Goal: Check status: Check status

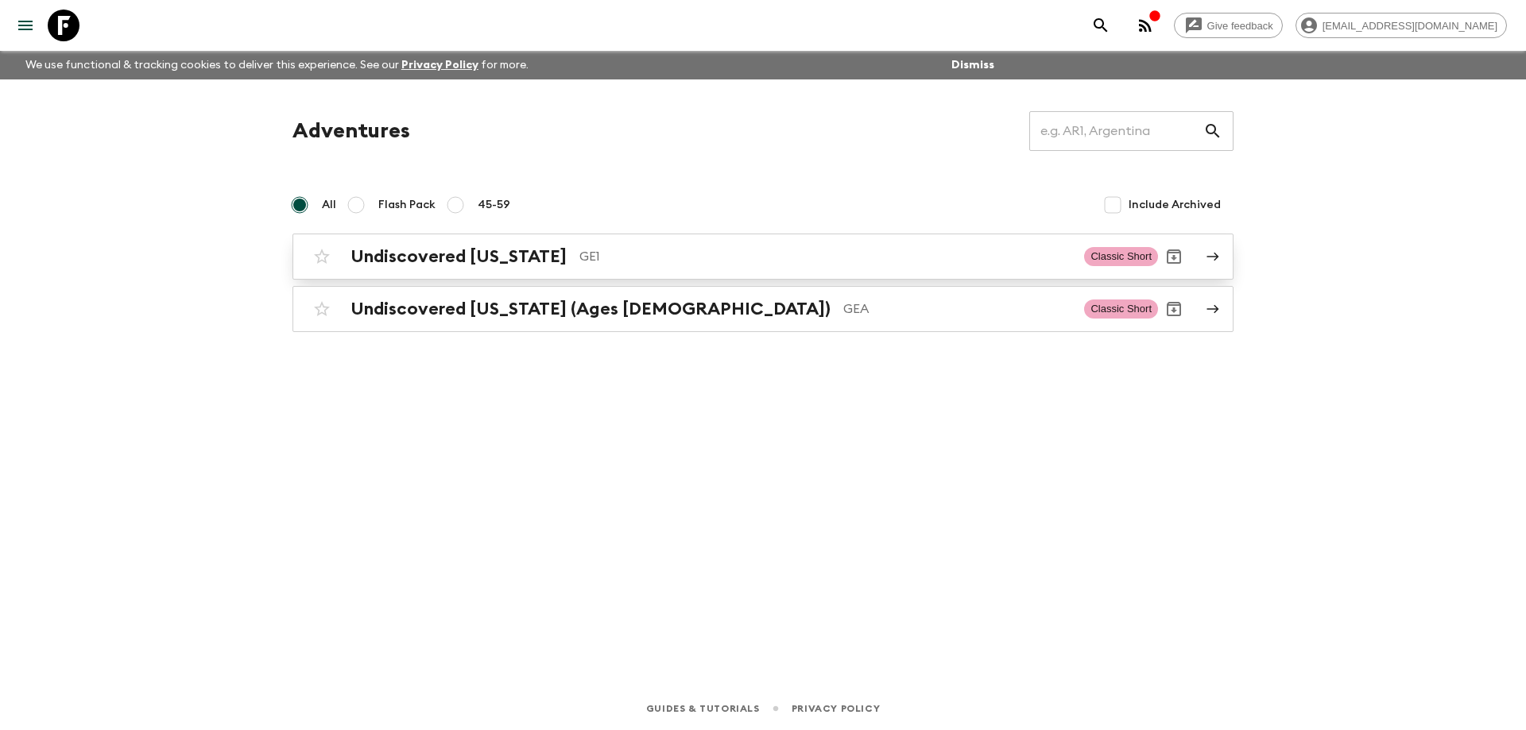
click at [498, 247] on h2 "Undiscovered [US_STATE]" at bounding box center [458, 256] width 216 height 21
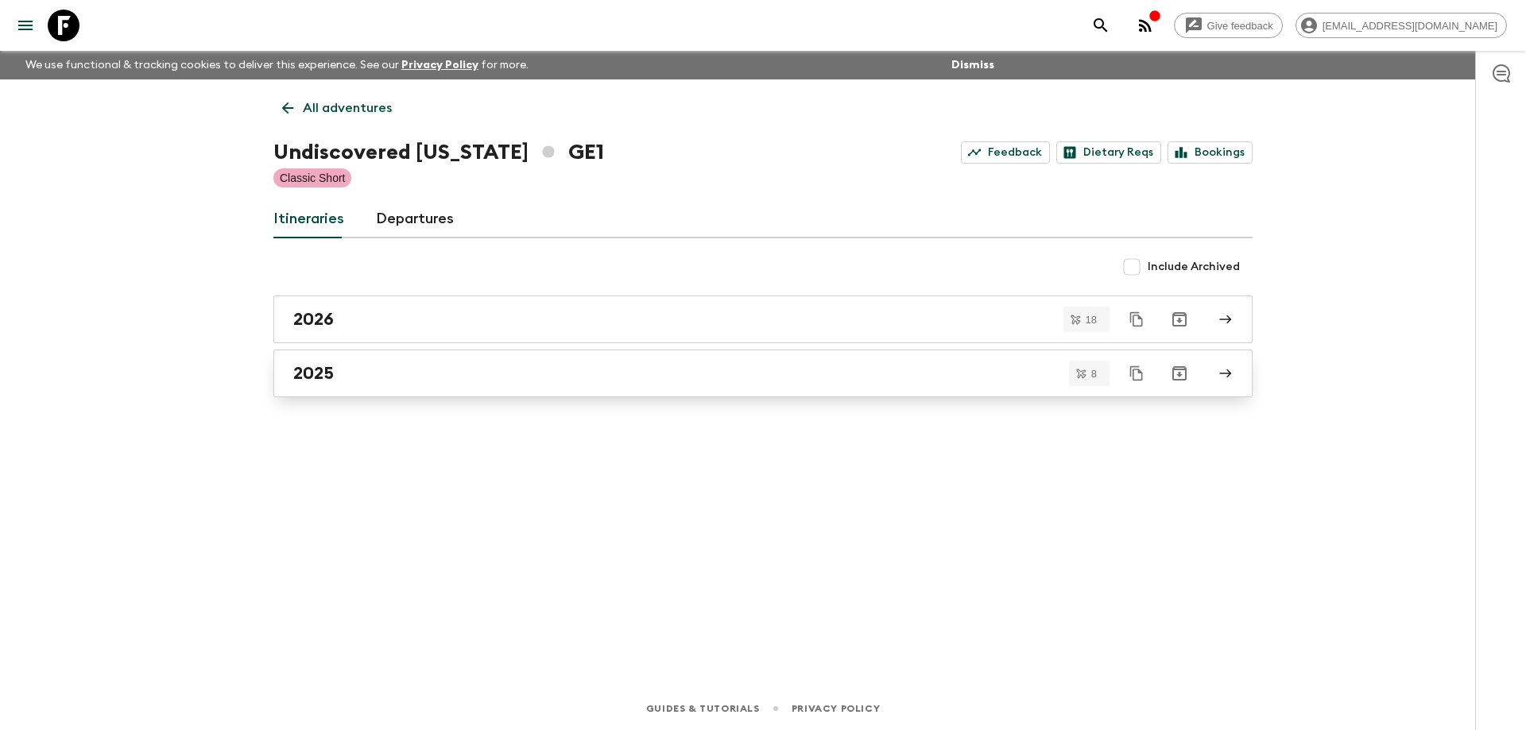
click at [348, 370] on div "2025" at bounding box center [747, 373] width 909 height 21
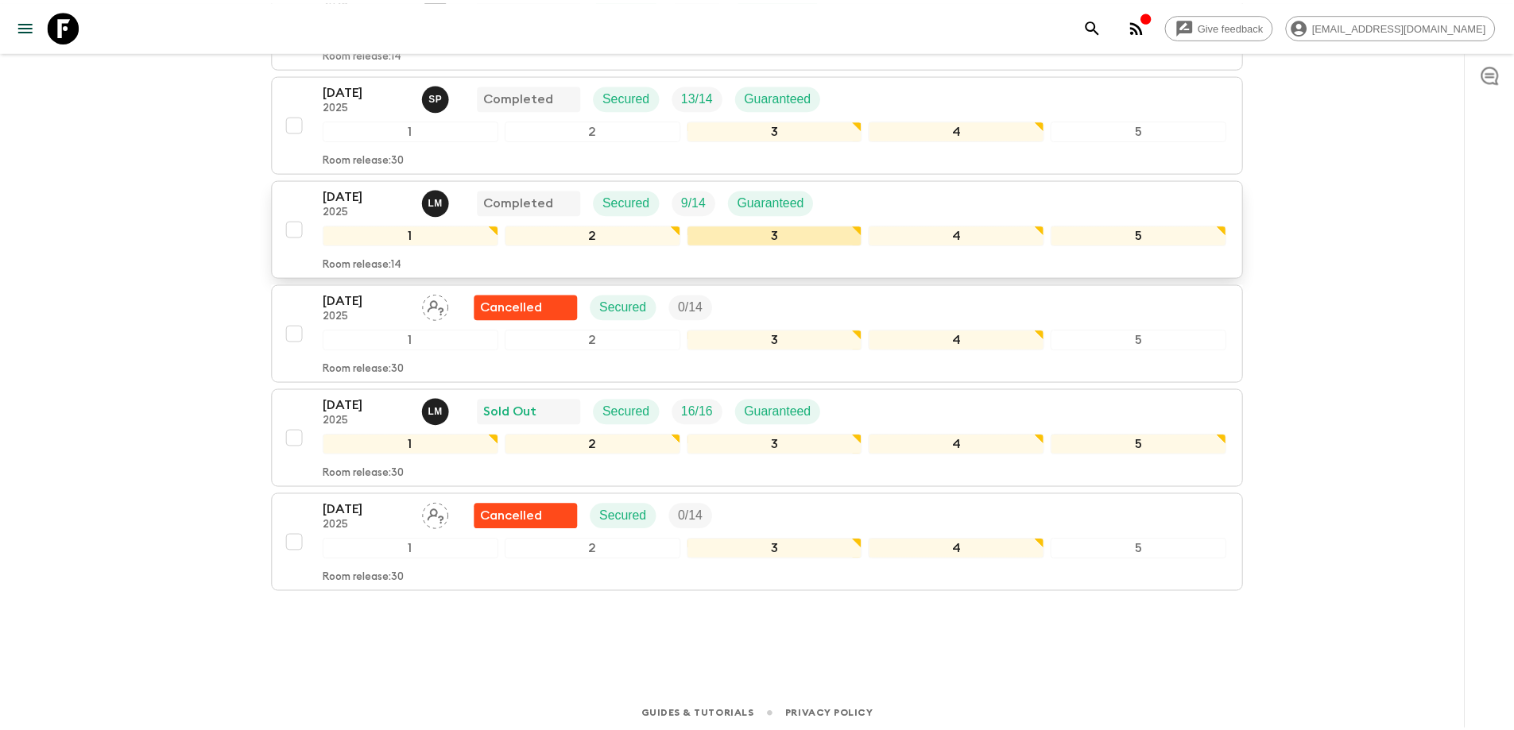
scroll to position [586, 0]
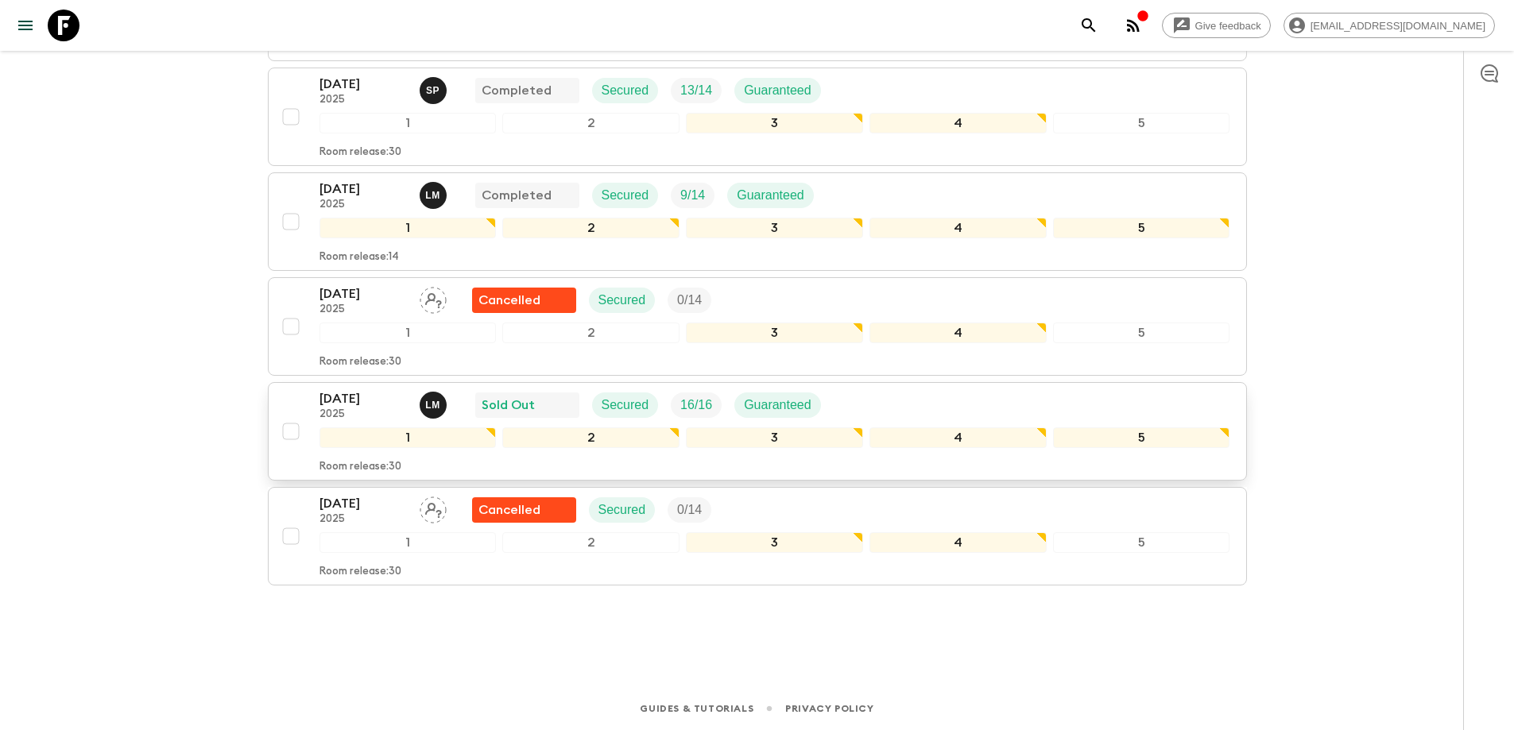
click at [527, 397] on p "Sold Out" at bounding box center [508, 405] width 53 height 19
click at [424, 398] on div "[PERSON_NAME]" at bounding box center [433, 405] width 27 height 27
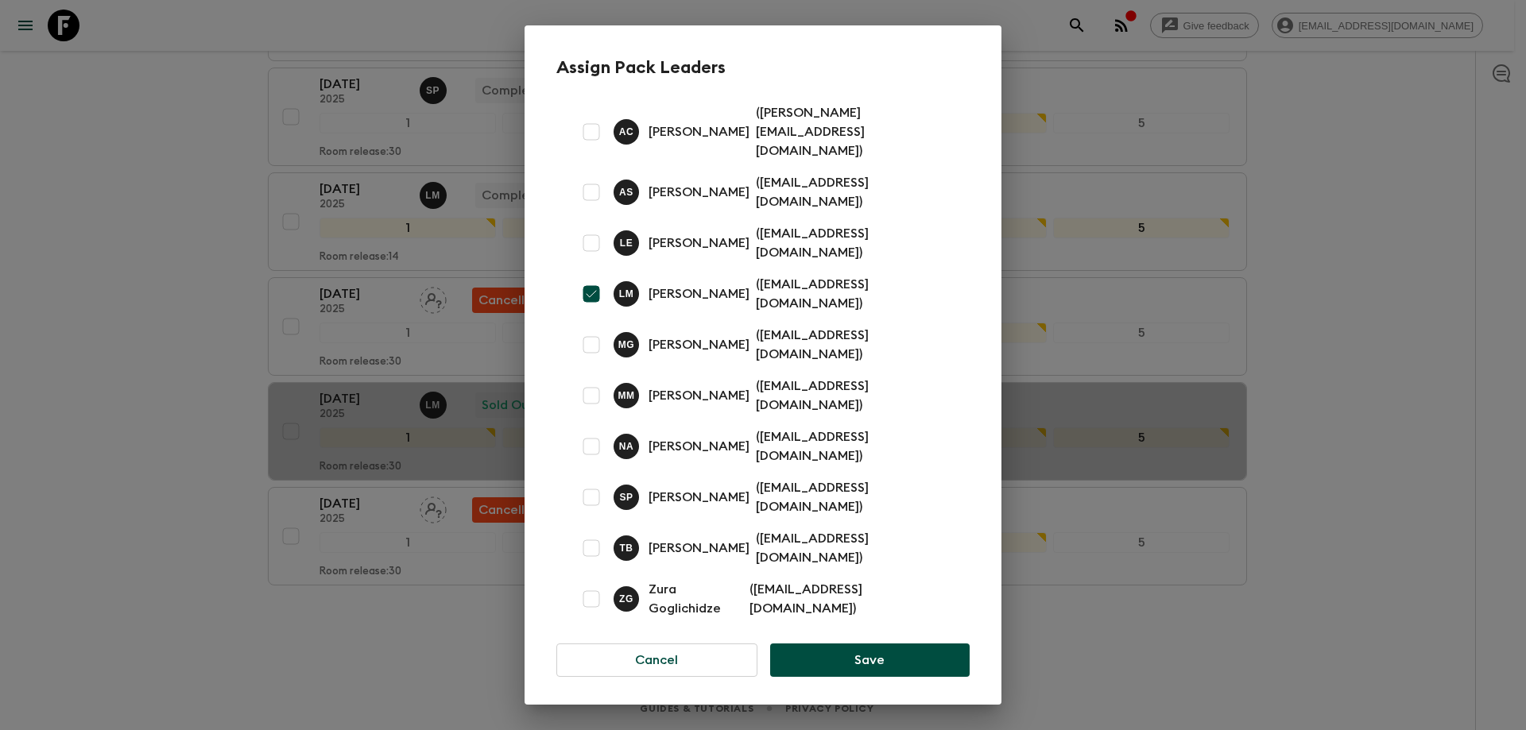
click at [1198, 323] on div "Assign Pack Leaders A C [PERSON_NAME] ( [PERSON_NAME][EMAIL_ADDRESS][DOMAIN_NAM…" at bounding box center [763, 365] width 1526 height 730
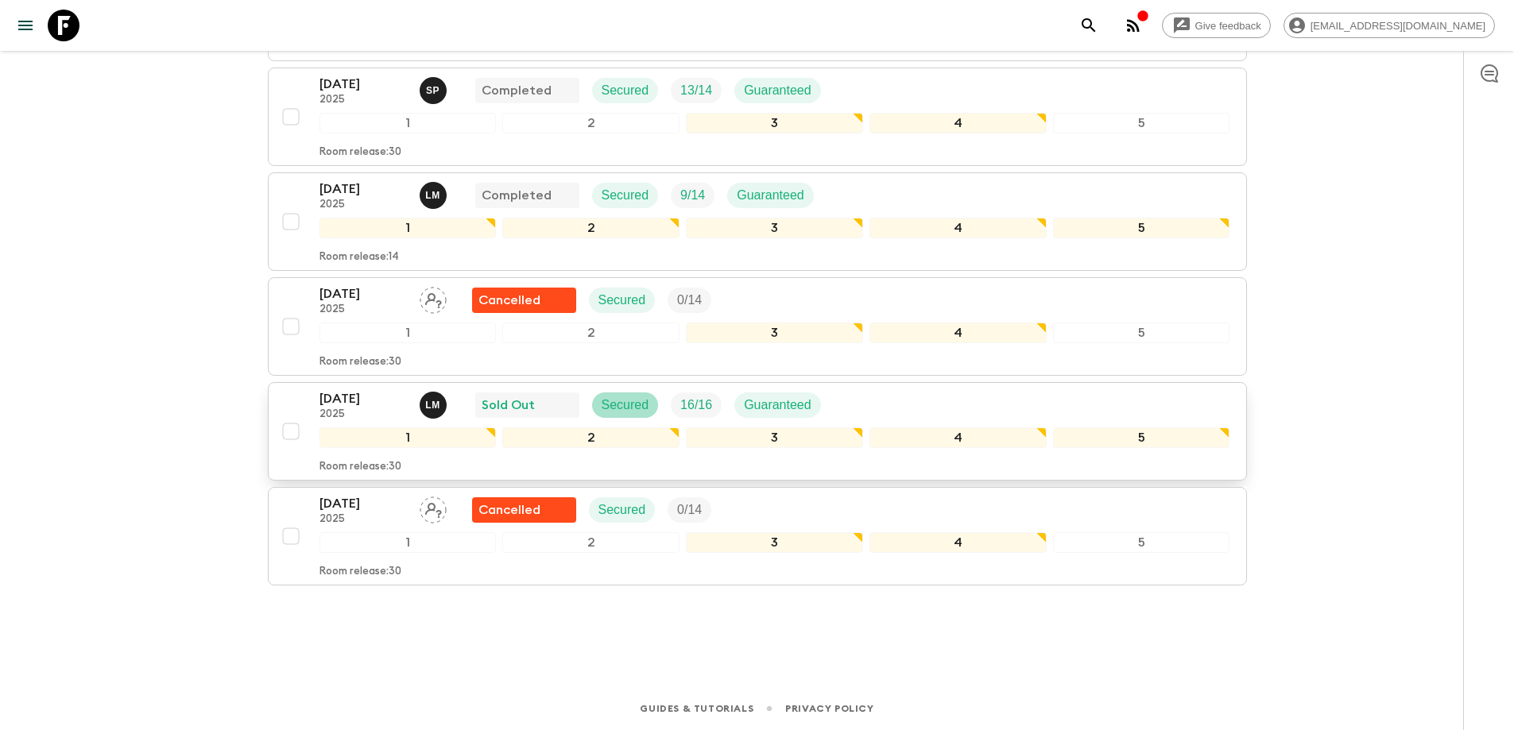
click at [621, 397] on p "Secured" at bounding box center [626, 405] width 48 height 19
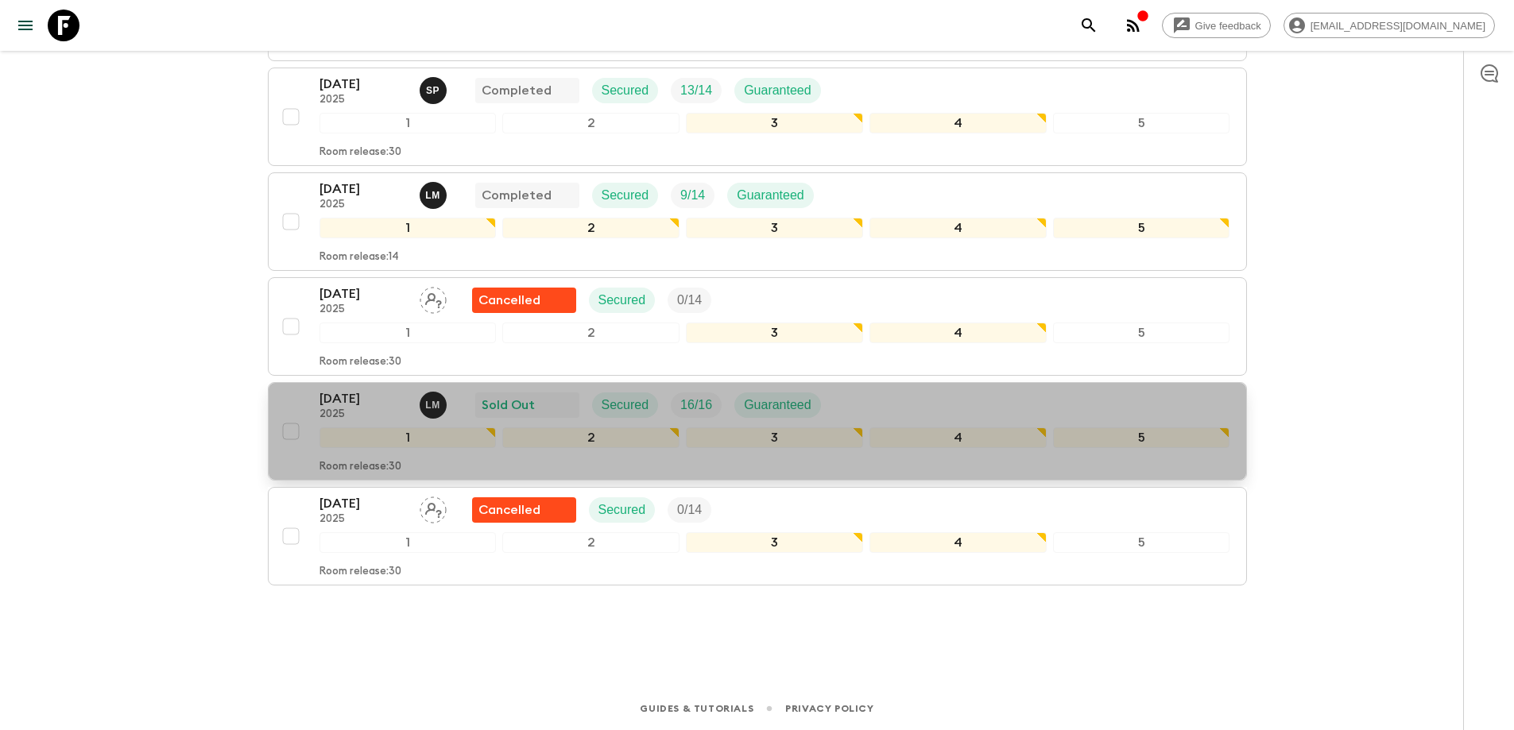
click at [764, 403] on p "Guaranteed" at bounding box center [778, 405] width 68 height 19
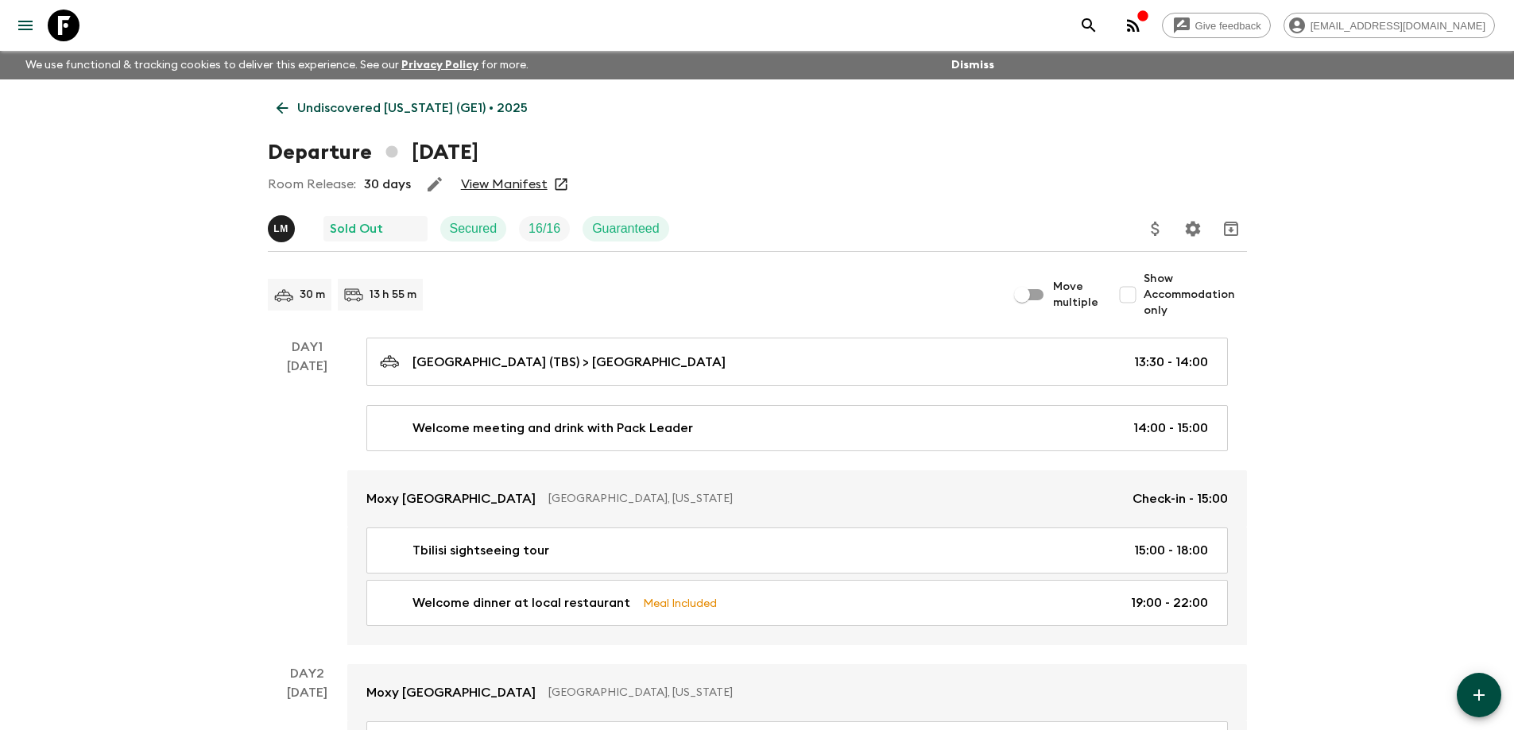
click at [526, 188] on link "View Manifest" at bounding box center [504, 184] width 87 height 16
